Goal: Ask a question: Seek information or help from site administrators or community

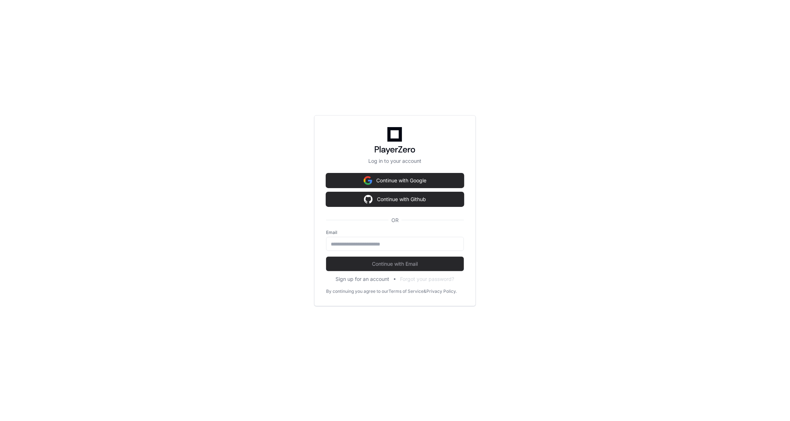
click at [124, 81] on div "Log in to your account Continue with Google Continue with Github OR Email Conti…" at bounding box center [395, 210] width 790 height 421
click at [417, 173] on button "Continue with Google" at bounding box center [395, 180] width 138 height 14
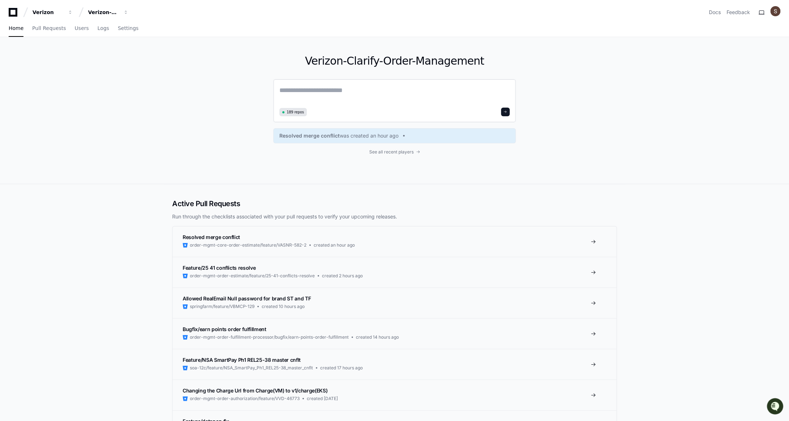
click at [289, 105] on textarea at bounding box center [394, 95] width 230 height 20
paste textarea "**********"
type textarea "**********"
click at [507, 115] on span at bounding box center [505, 114] width 4 height 4
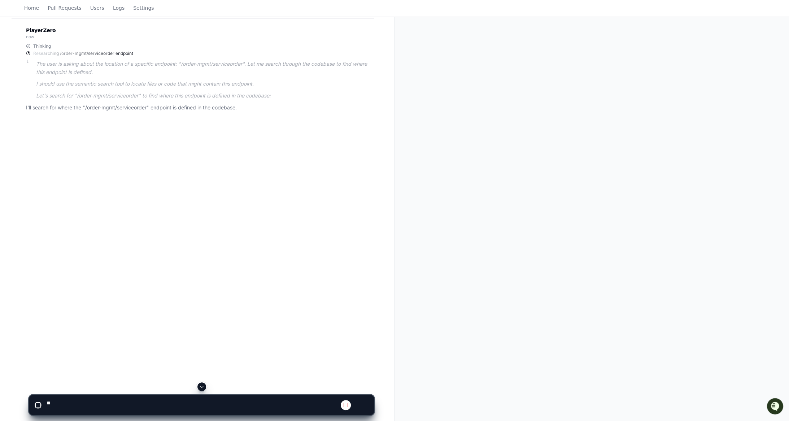
scroll to position [146, 0]
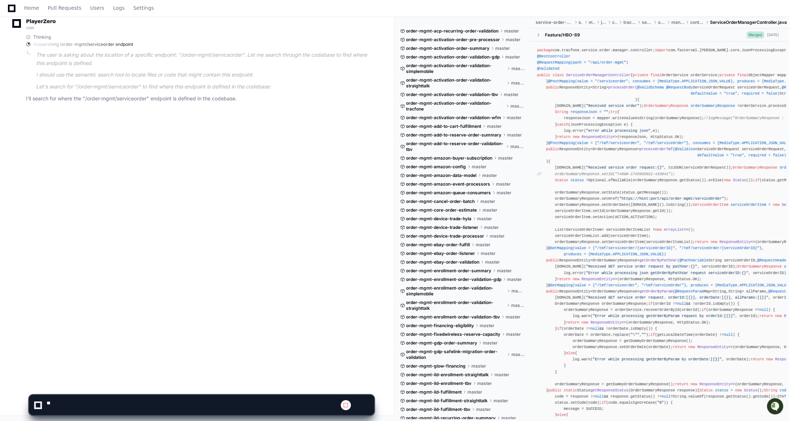
click at [603, 77] on span "ServiceOrderManagerController" at bounding box center [598, 75] width 65 height 4
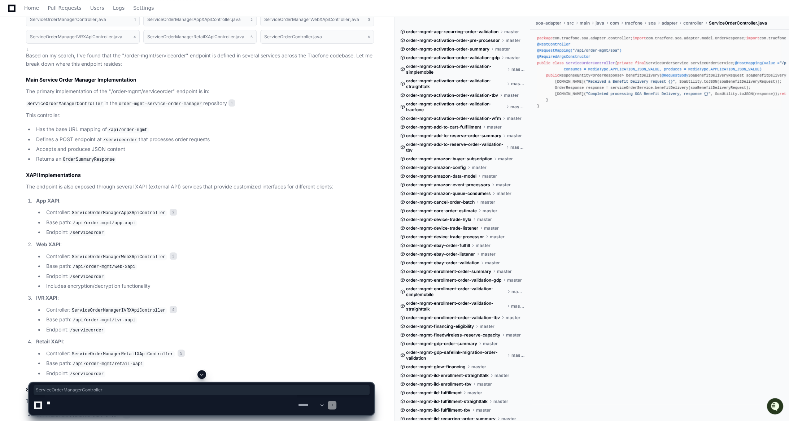
scroll to position [72, 0]
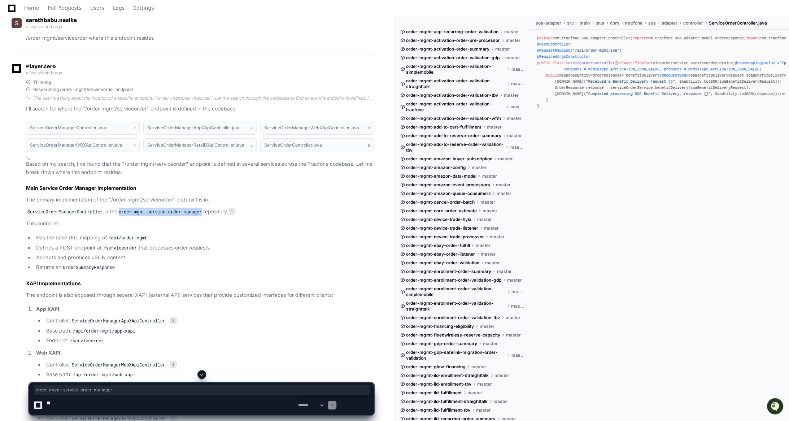
drag, startPoint x: 144, startPoint y: 281, endPoint x: 240, endPoint y: 282, distance: 95.3
click at [203, 215] on code "order-mgmt-service-order-manager" at bounding box center [160, 212] width 86 height 6
copy code "order-mgmt-service-order-manager"
